Goal: Obtain resource: Download file/media

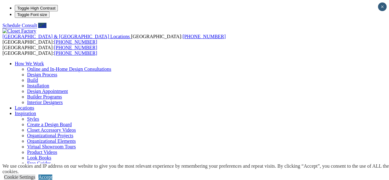
scroll to position [154, 0]
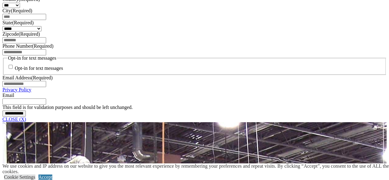
scroll to position [461, 0]
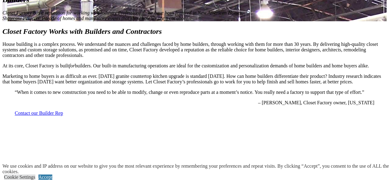
scroll to position [553, 0]
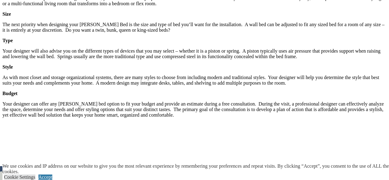
scroll to position [1075, 0]
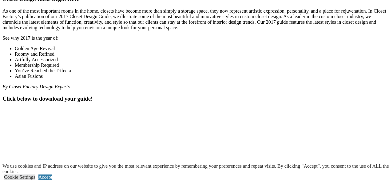
scroll to position [707, 0]
